Goal: Navigation & Orientation: Find specific page/section

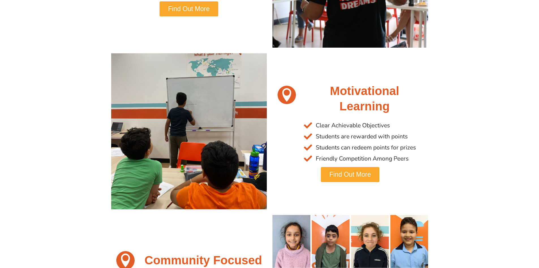
scroll to position [505, 0]
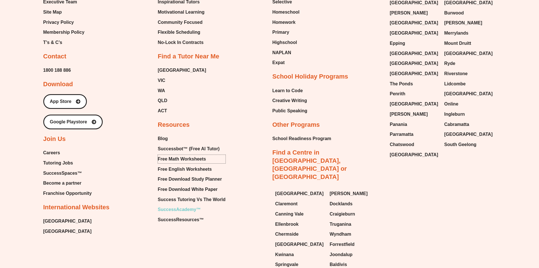
scroll to position [4040, 0]
click at [53, 149] on span "Careers" at bounding box center [51, 153] width 17 height 8
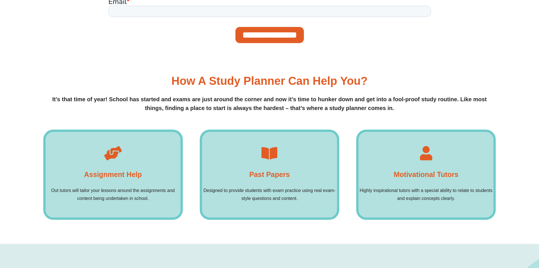
scroll to position [338, 0]
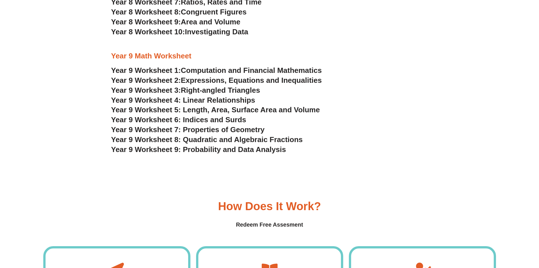
scroll to position [1616, 0]
